Goal: Information Seeking & Learning: Learn about a topic

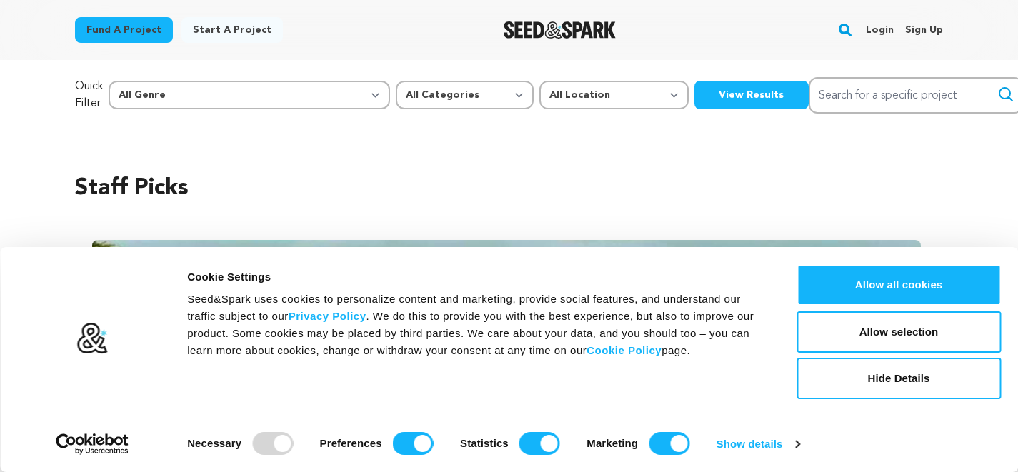
click at [876, 31] on link "Login" at bounding box center [880, 30] width 28 height 23
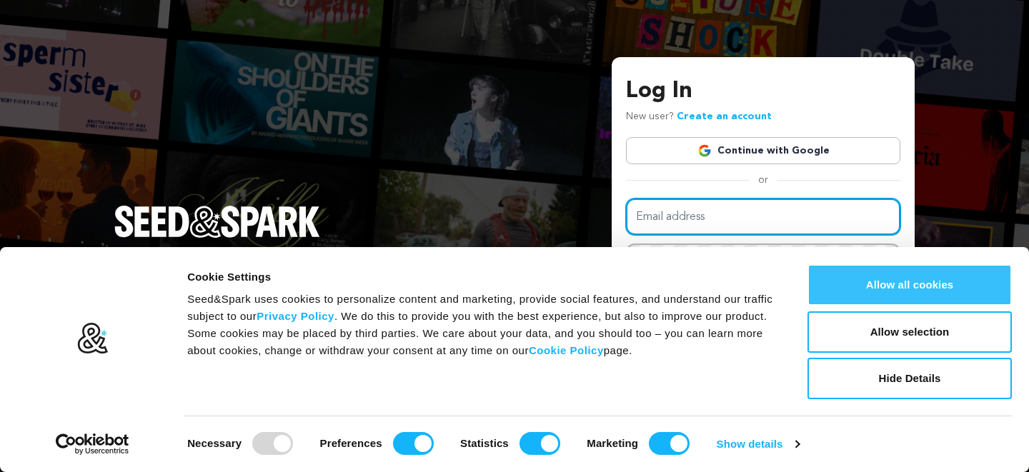
type input "gracehahn6@gmail.com"
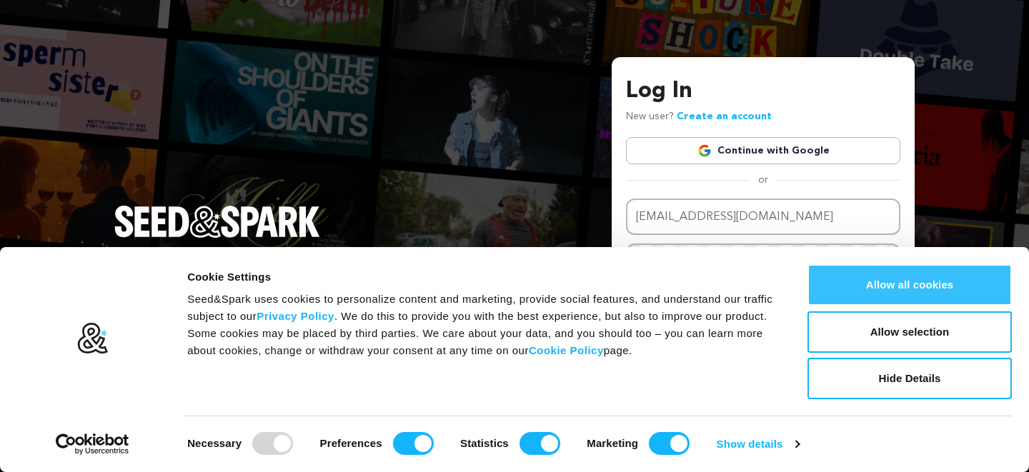
click at [919, 284] on button "Allow all cookies" at bounding box center [909, 284] width 204 height 41
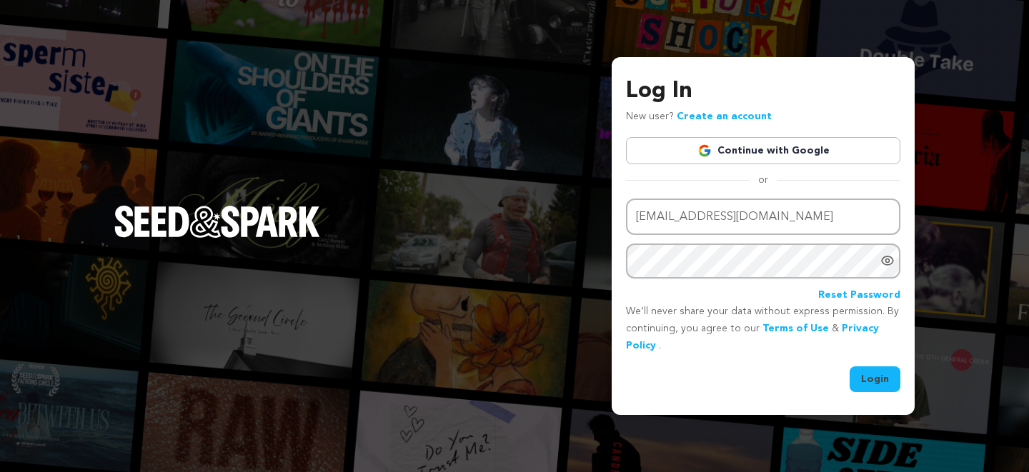
click at [873, 387] on button "Login" at bounding box center [874, 379] width 51 height 26
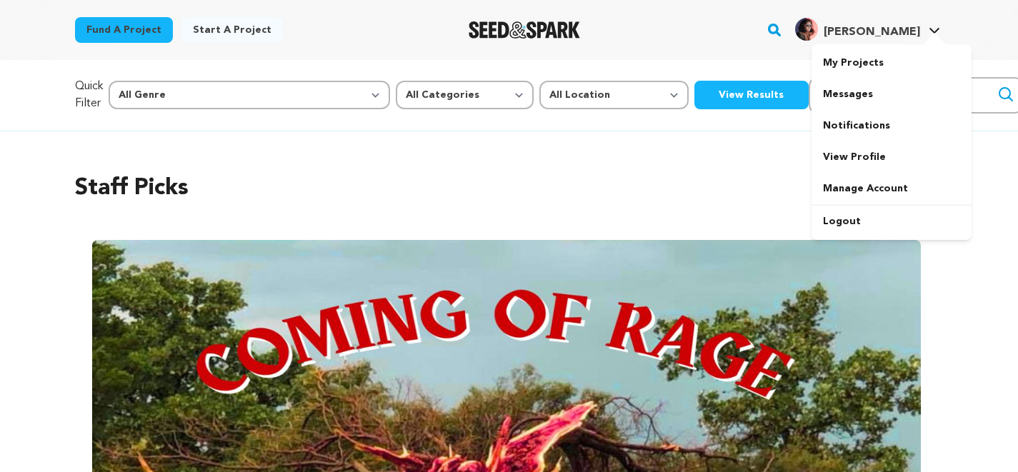
click at [901, 29] on span "[PERSON_NAME]" at bounding box center [872, 31] width 96 height 11
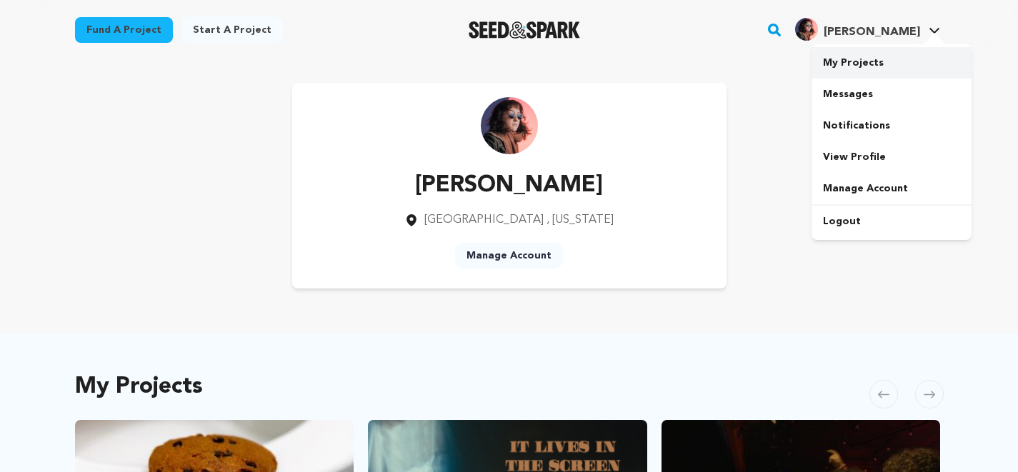
click at [861, 66] on link "My Projects" at bounding box center [891, 62] width 160 height 31
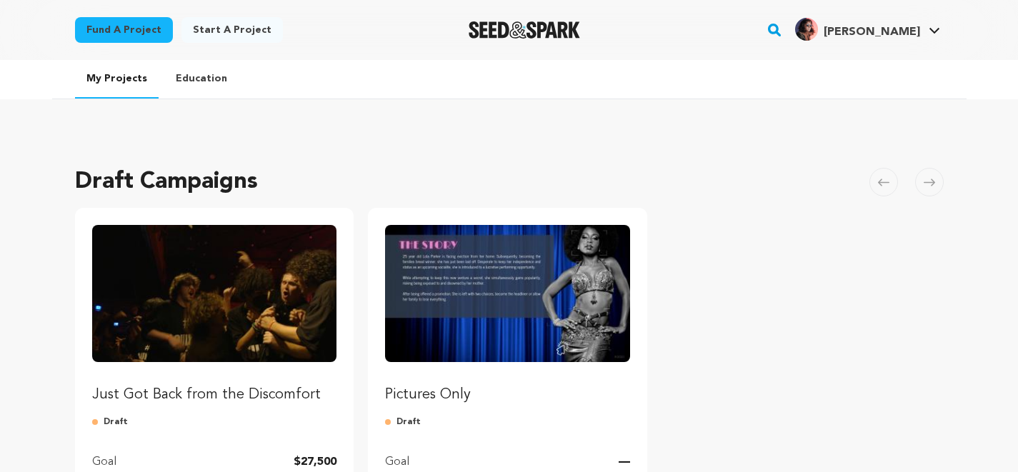
click at [293, 336] on img "Fund Just Got Back from the Discomfort" at bounding box center [214, 293] width 245 height 137
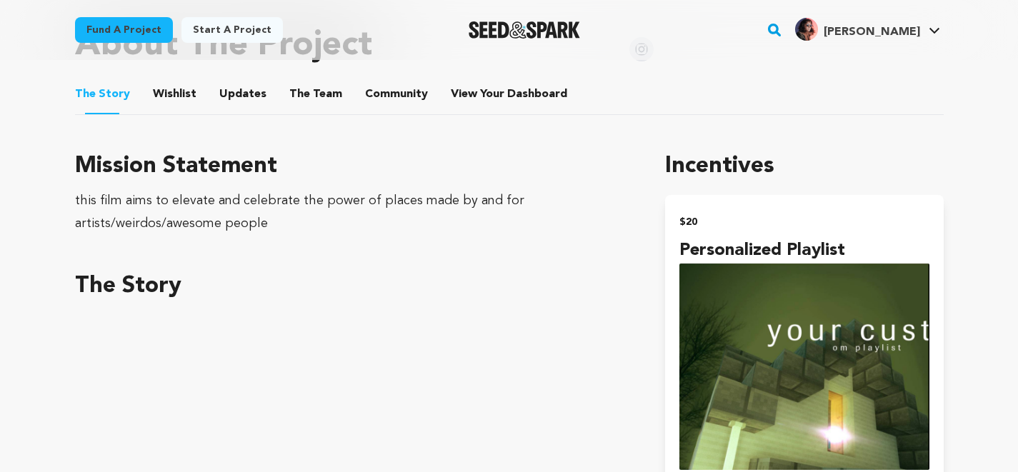
scroll to position [624, 0]
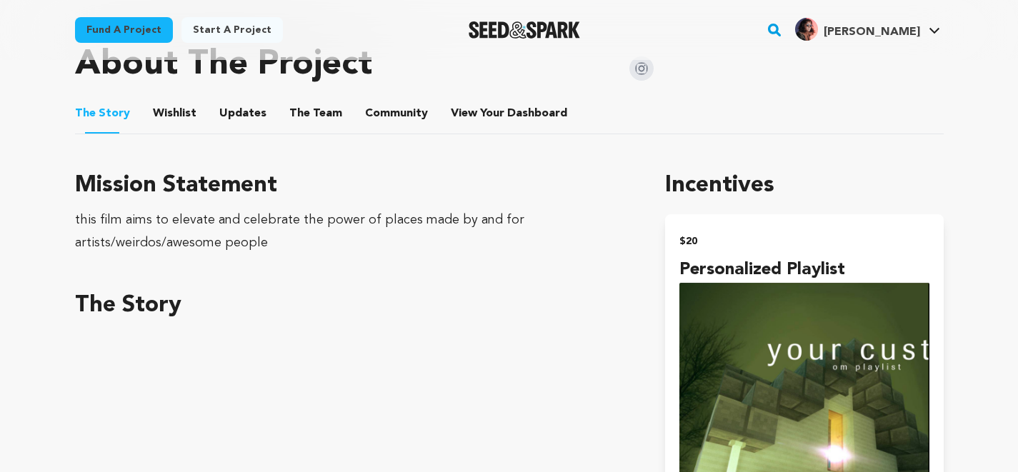
click at [186, 114] on button "Wishlist" at bounding box center [174, 116] width 34 height 34
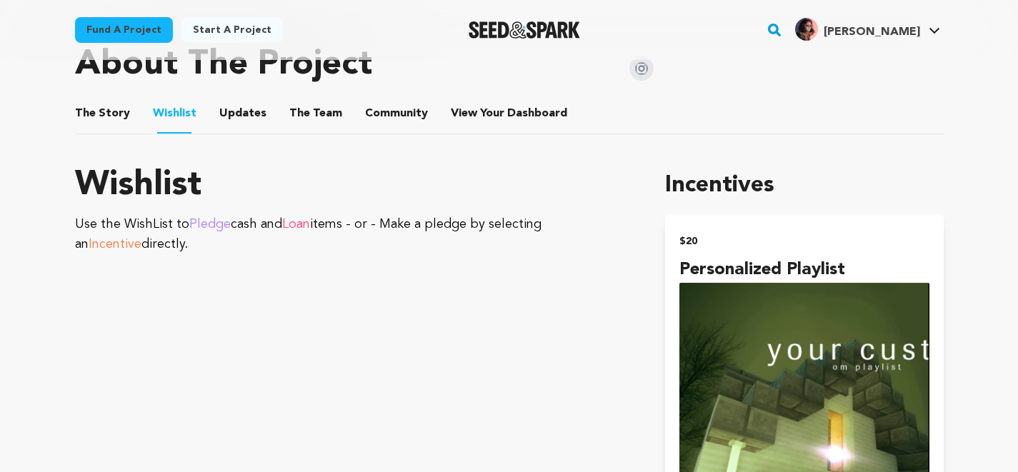
scroll to position [548, 0]
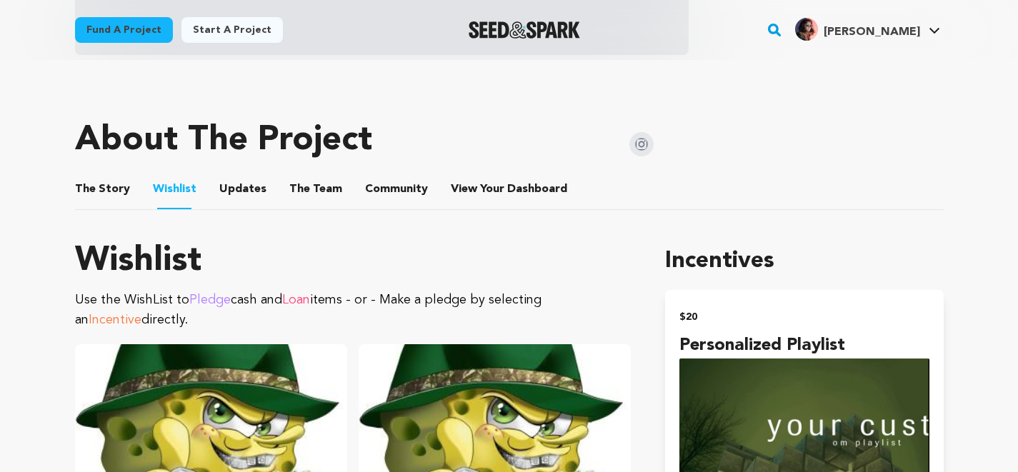
click at [247, 197] on button "Updates" at bounding box center [243, 192] width 34 height 34
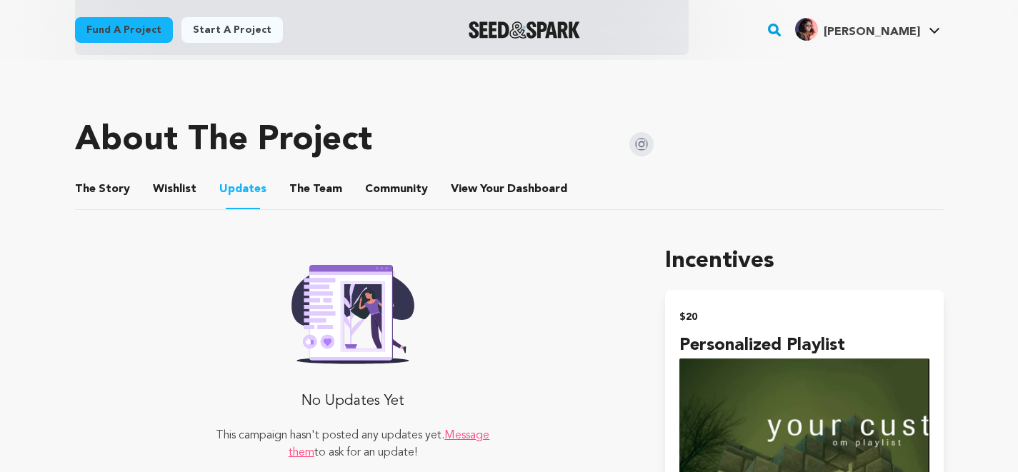
click at [307, 181] on button "The Team" at bounding box center [316, 192] width 34 height 34
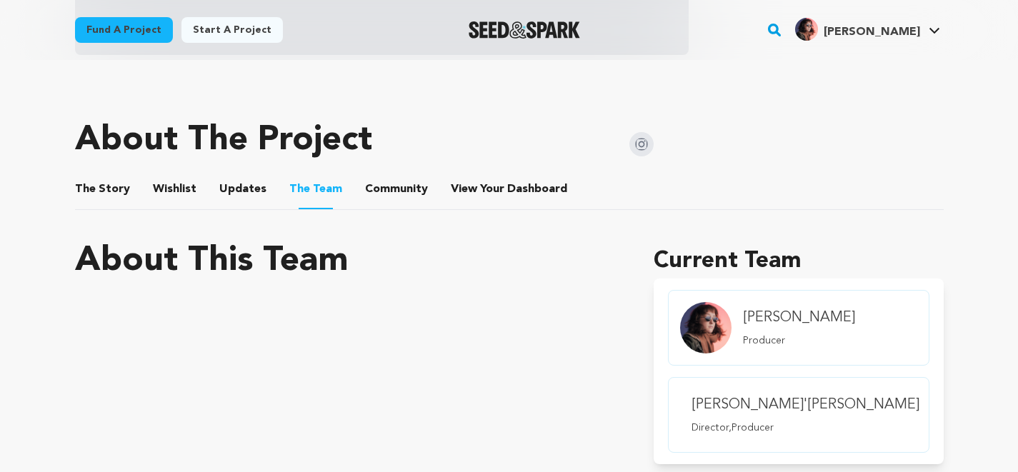
click at [399, 199] on button "Community" at bounding box center [396, 192] width 34 height 34
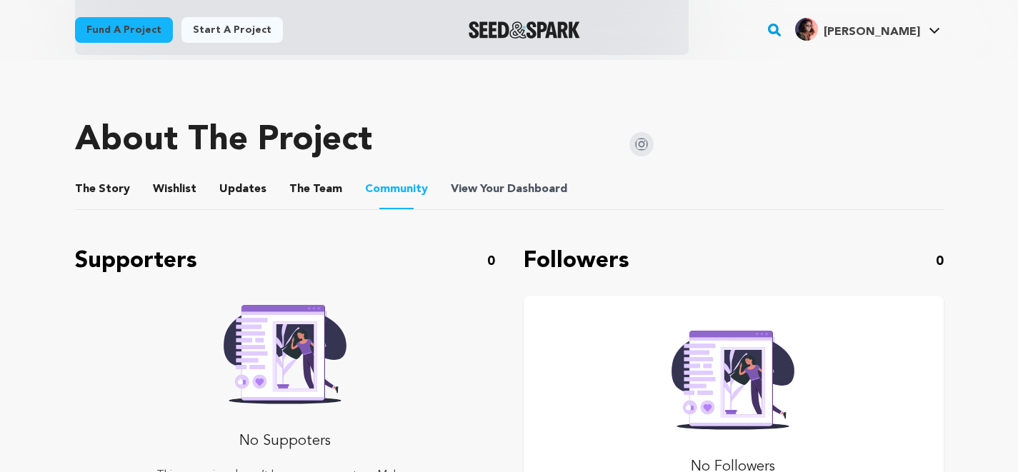
click at [507, 191] on span "Dashboard" at bounding box center [537, 189] width 60 height 17
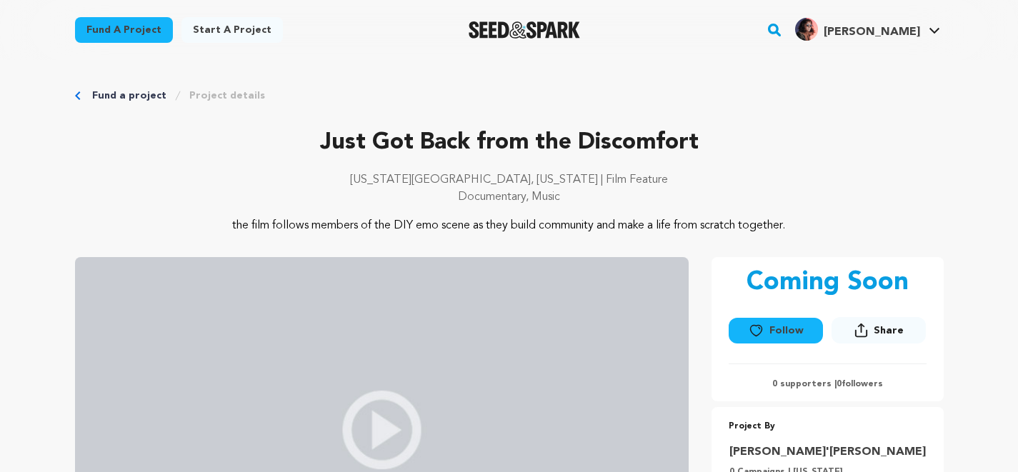
scroll to position [548, 0]
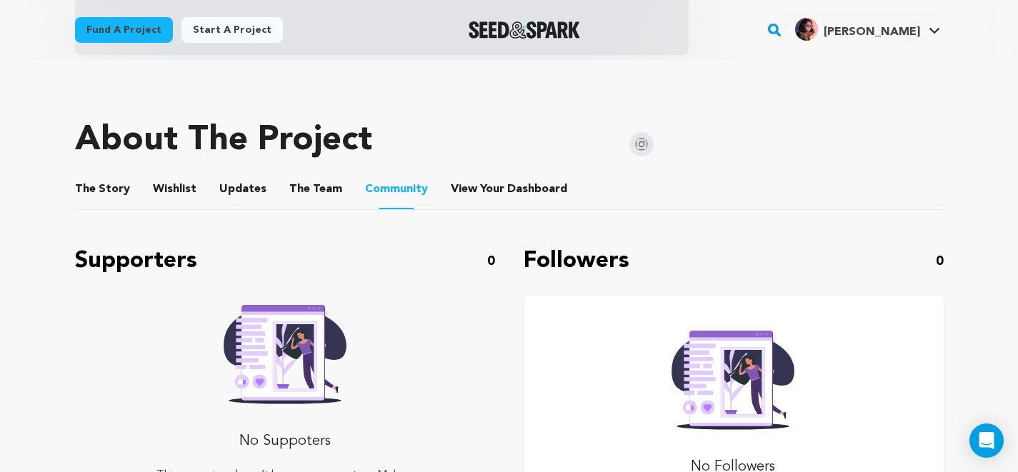
click at [102, 201] on button "The Story" at bounding box center [102, 192] width 34 height 34
